Goal: Task Accomplishment & Management: Manage account settings

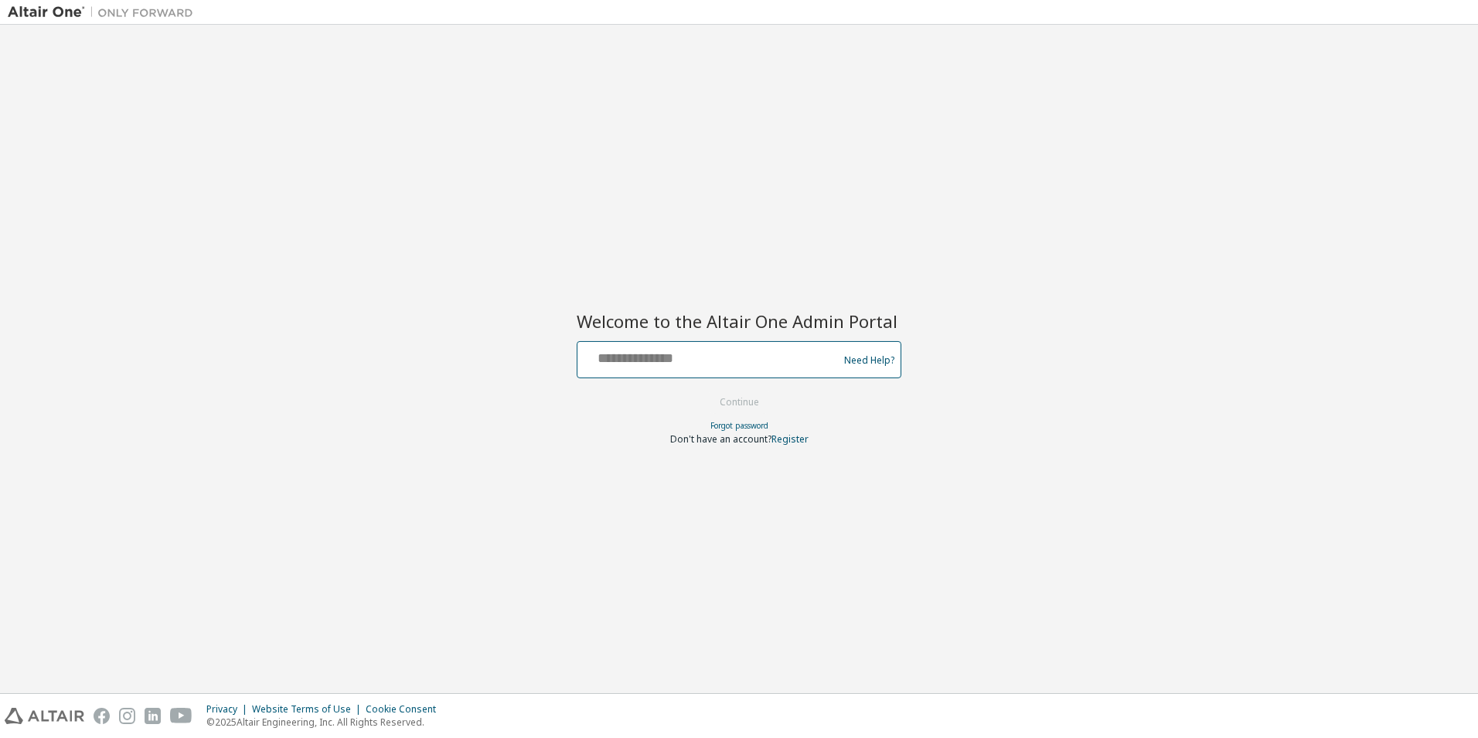
click at [755, 356] on input "text" at bounding box center [710, 356] width 253 height 22
type input "**********"
click at [748, 404] on button "Continue" at bounding box center [740, 401] width 72 height 23
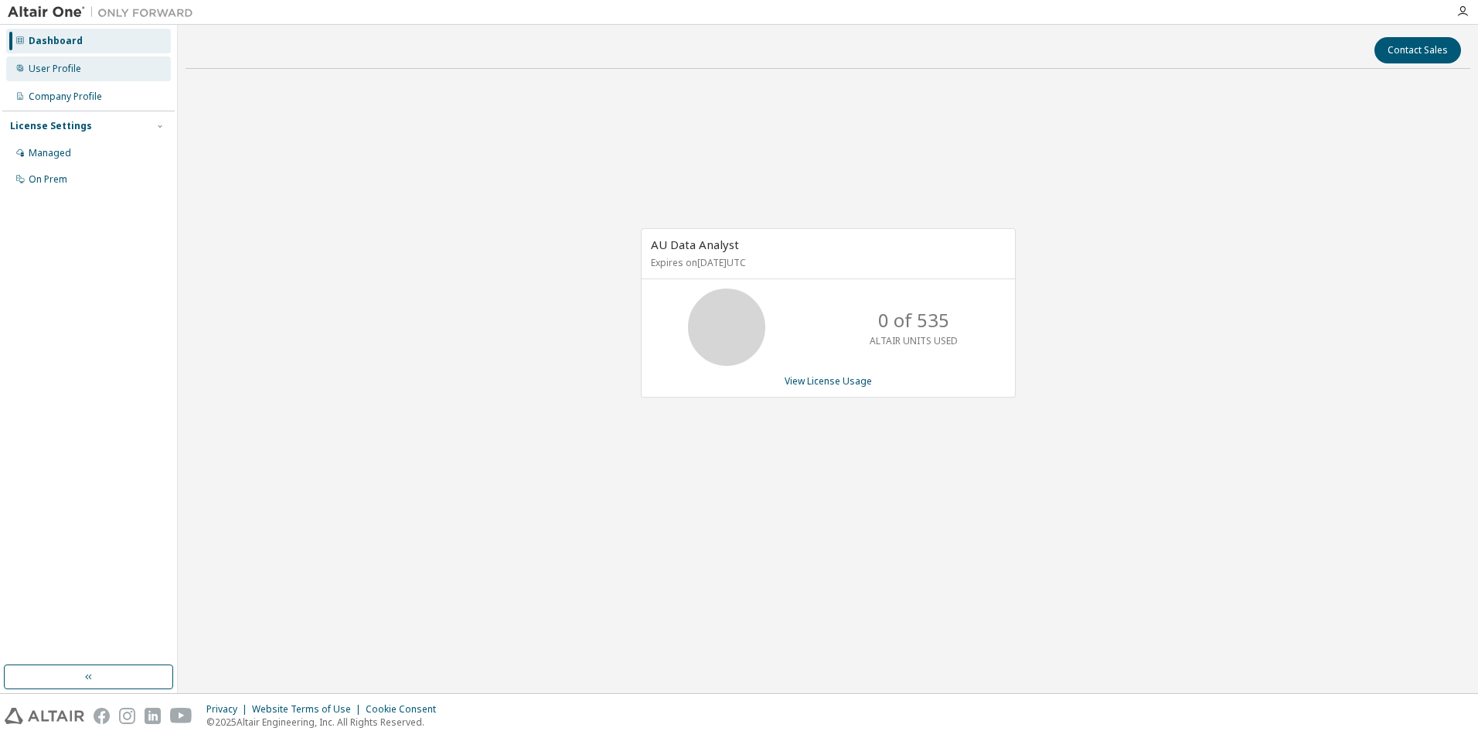
click at [48, 63] on div "User Profile" at bounding box center [55, 69] width 53 height 12
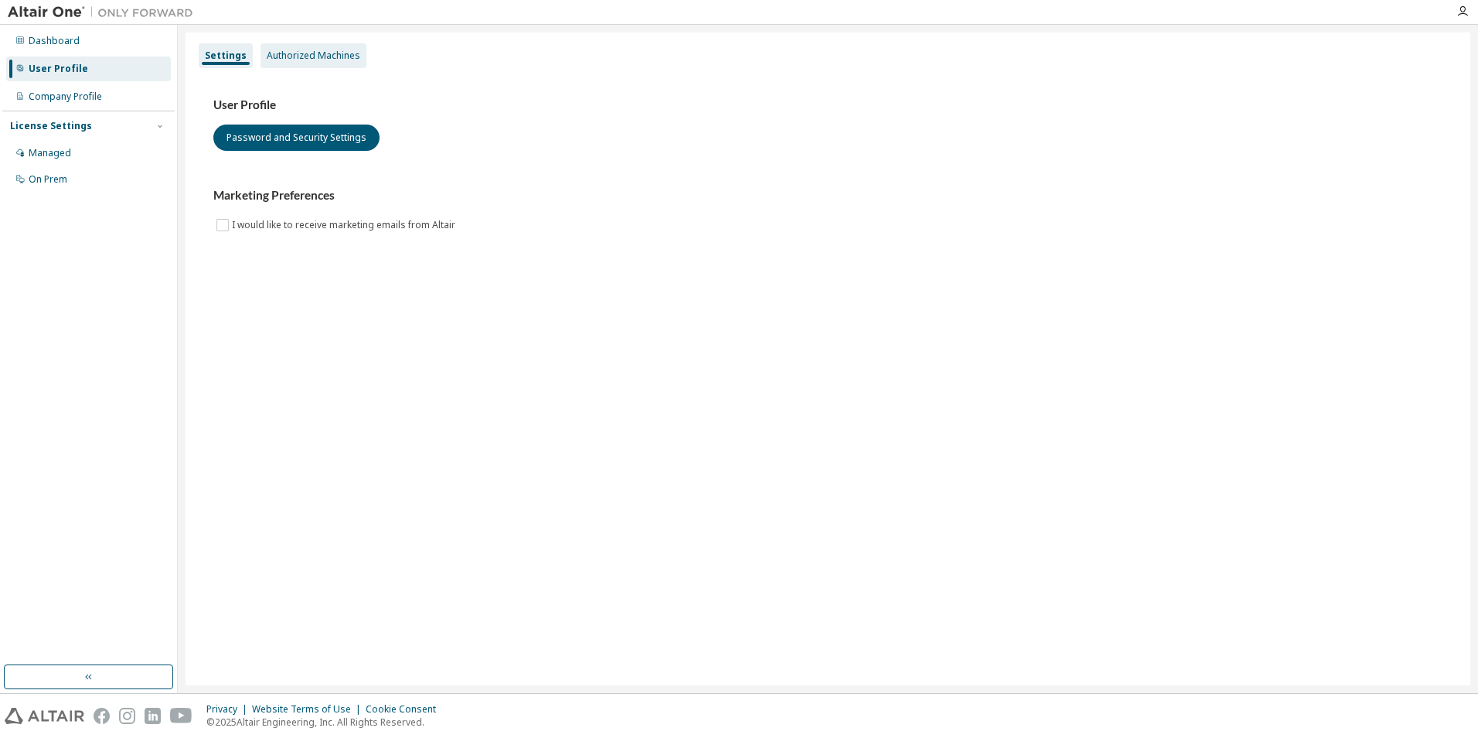
click at [291, 57] on div "Authorized Machines" at bounding box center [314, 55] width 94 height 12
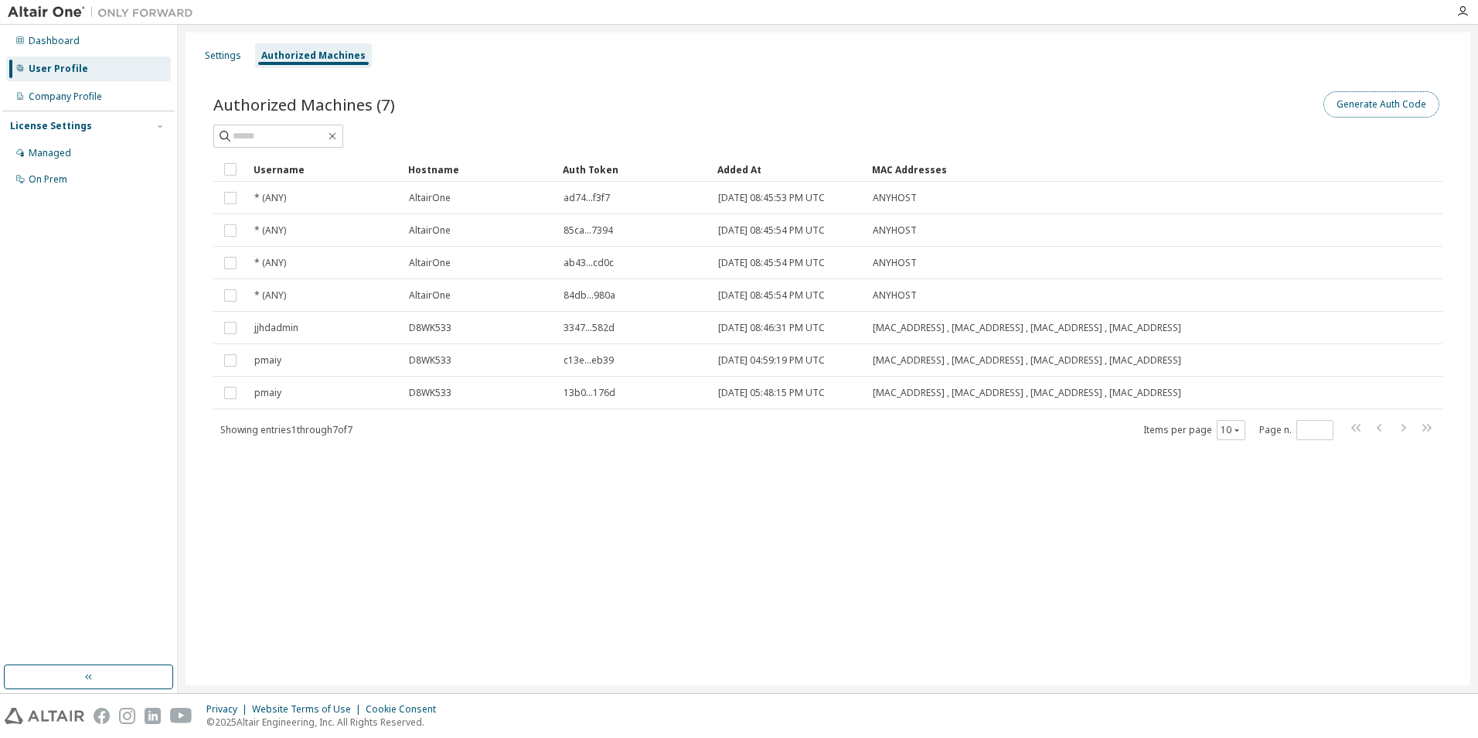
click at [1344, 100] on button "Generate Auth Code" at bounding box center [1382, 104] width 116 height 26
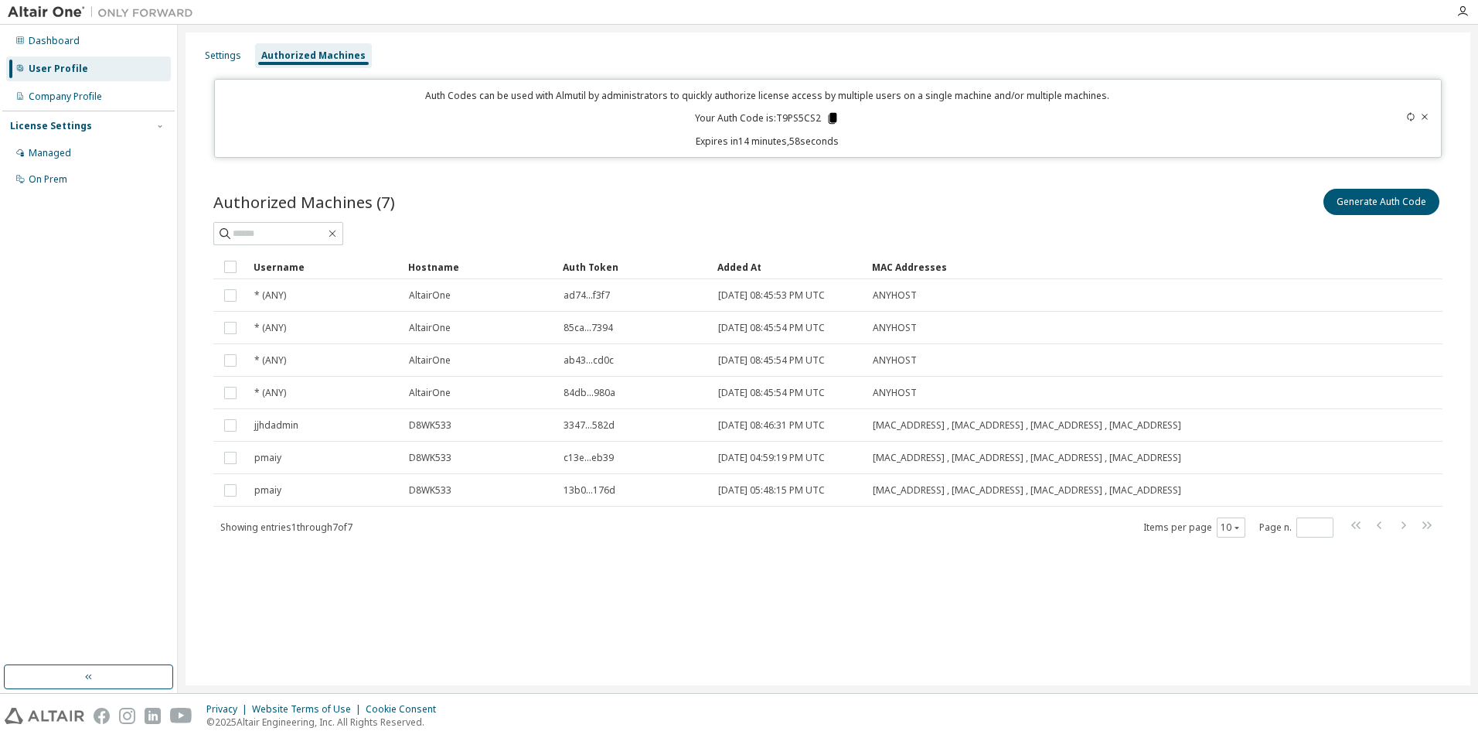
click at [835, 117] on icon at bounding box center [833, 118] width 9 height 11
